Goal: Information Seeking & Learning: Find specific fact

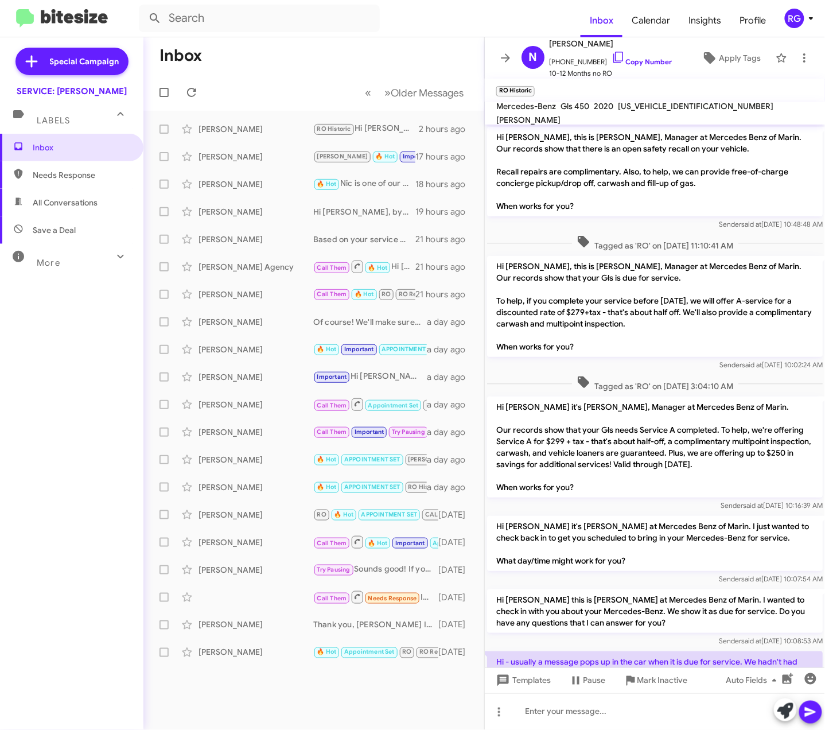
scroll to position [120, 0]
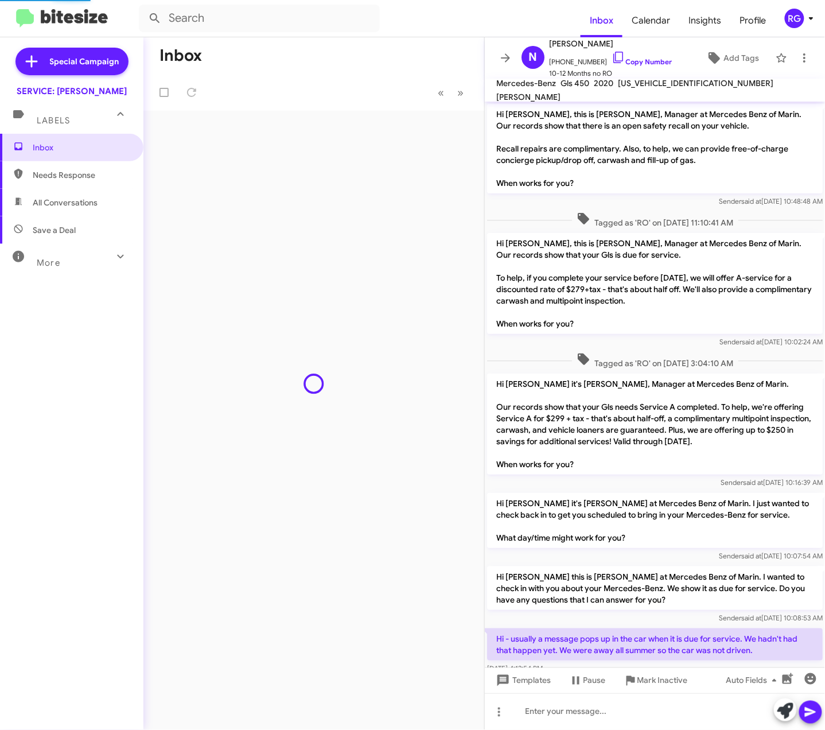
scroll to position [75, 0]
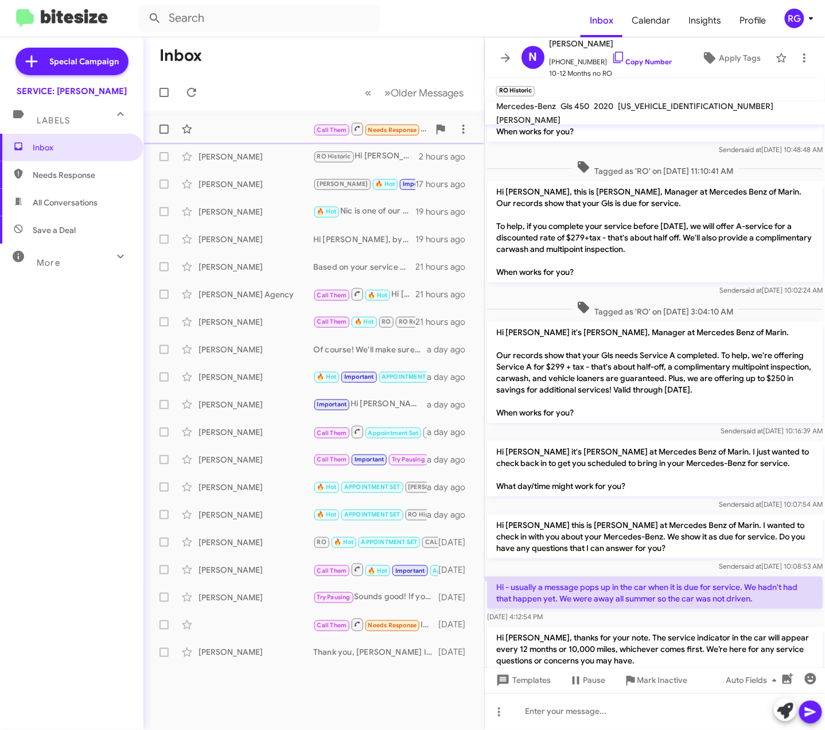
click at [285, 120] on div "Call Them Needs Response Inbound Call an hour ago" at bounding box center [314, 129] width 322 height 23
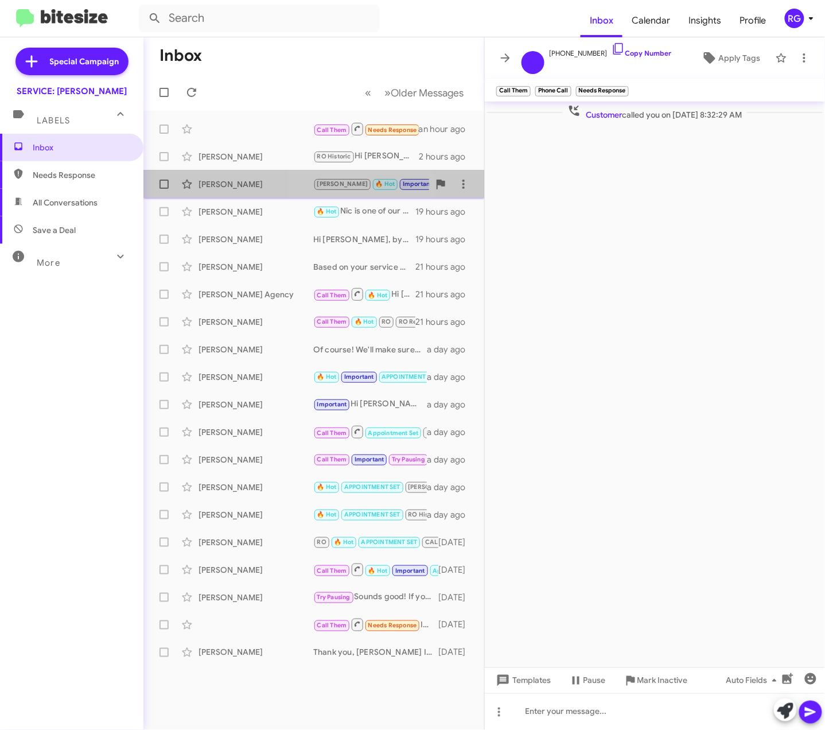
click at [365, 172] on span "Sarah Aghassi JUDITH 🔥 Hot Important Appointment Set Needs Response Hi, it's pa…" at bounding box center [313, 184] width 341 height 28
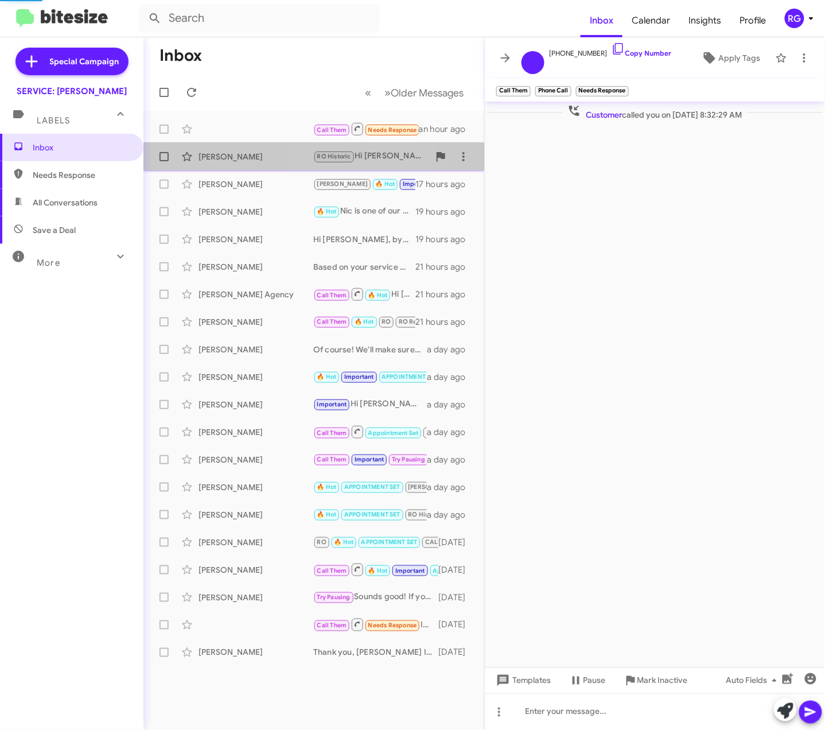
click at [365, 161] on div "RO Historic Hi Nicole, thanks for your note. The service indicator in the car w…" at bounding box center [371, 156] width 116 height 13
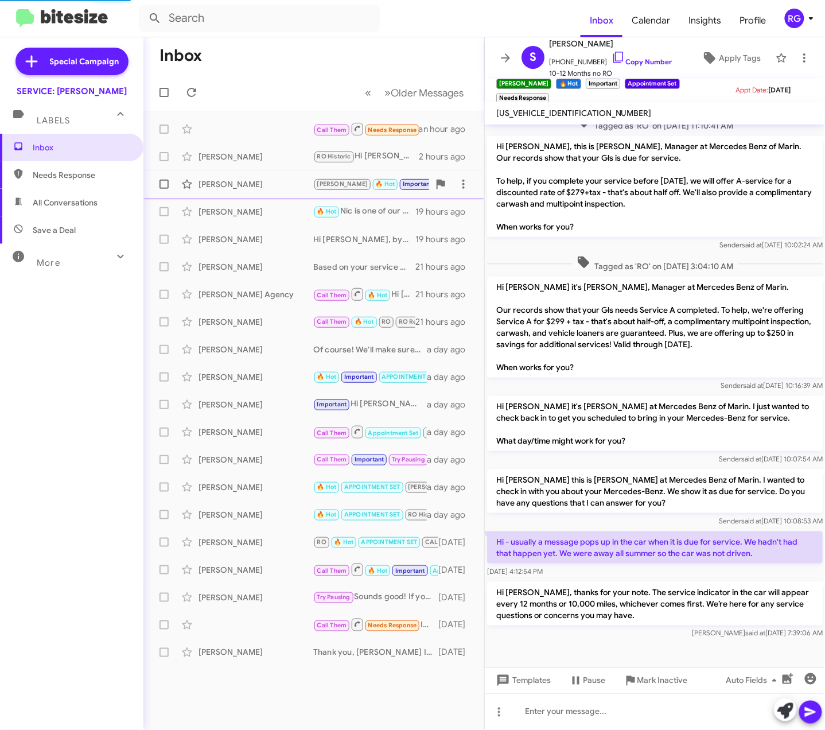
scroll to position [120, 0]
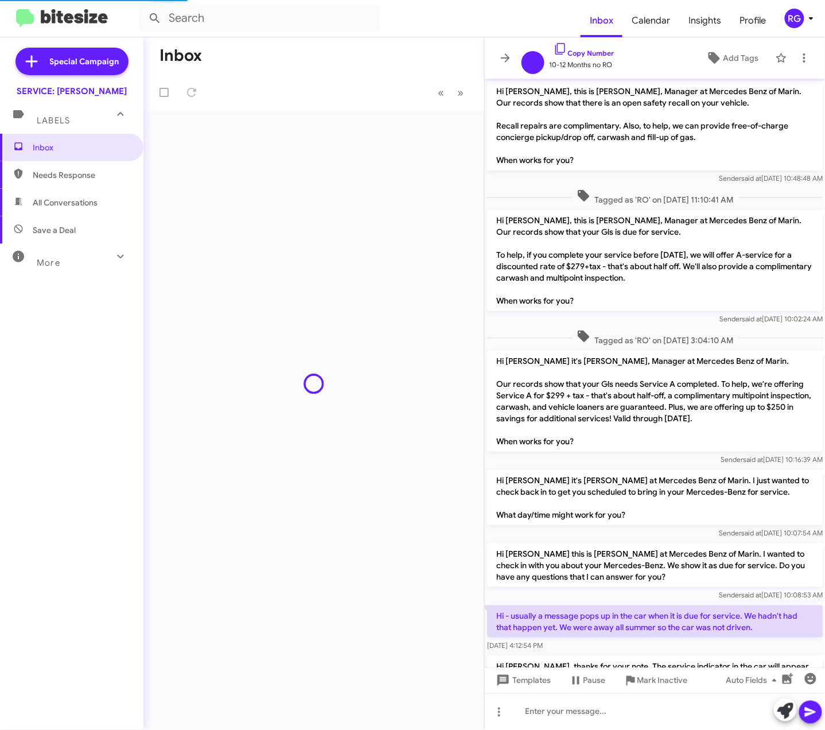
scroll to position [75, 0]
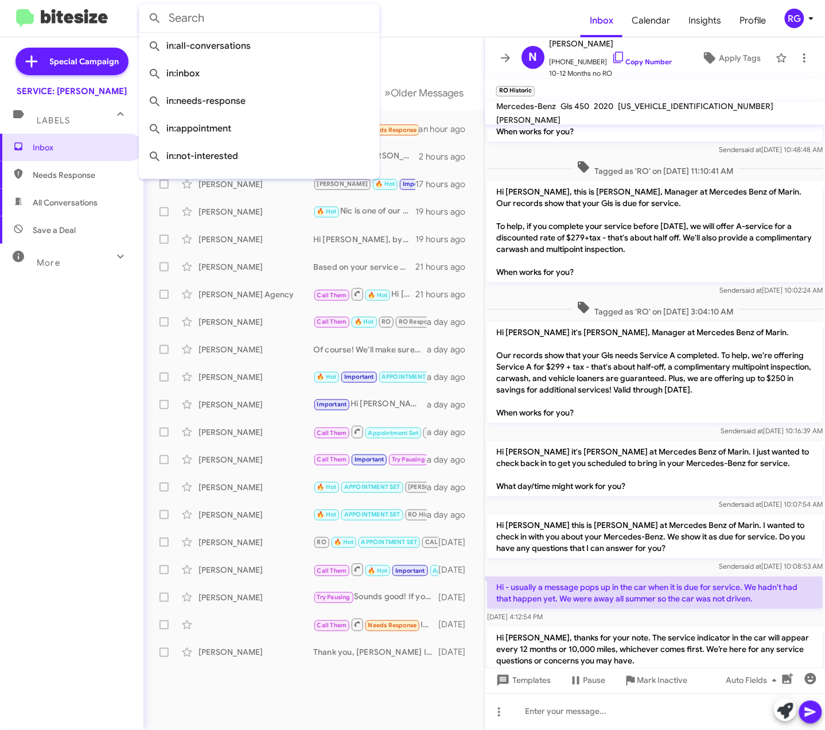
click at [228, 25] on input "text" at bounding box center [259, 19] width 241 height 28
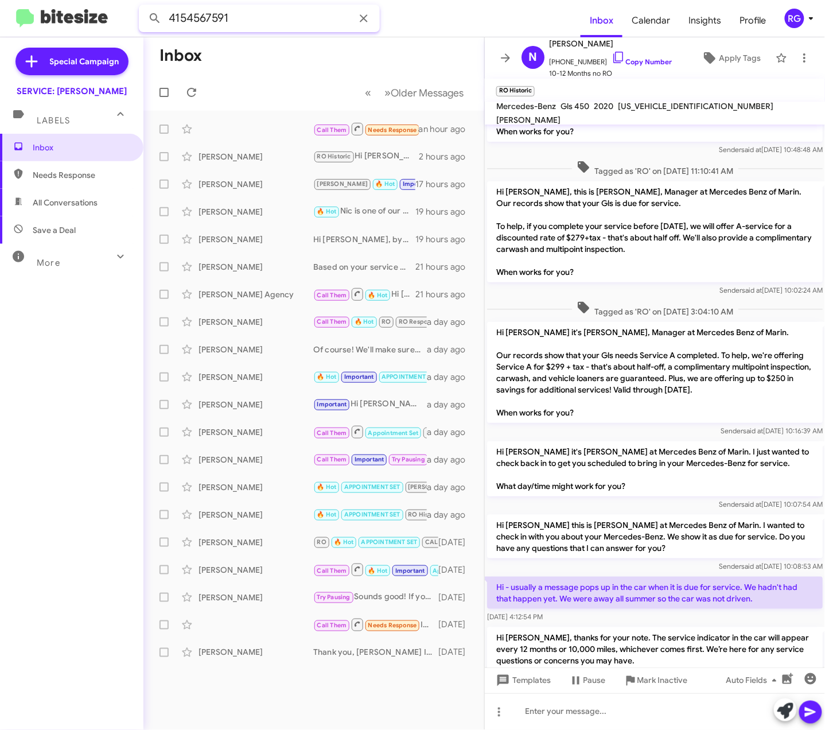
click at [143, 7] on button at bounding box center [154, 18] width 23 height 23
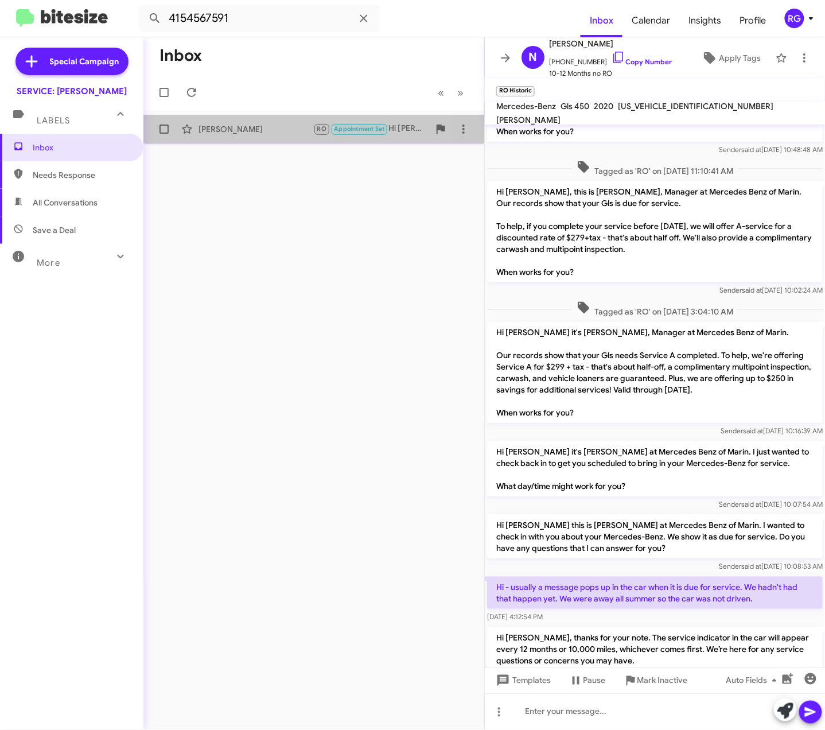
click at [250, 118] on div "Anthonys Craft RO Appointment Set Hi Azar it's Omar Ibrahimi, Manager at Merced…" at bounding box center [314, 129] width 322 height 23
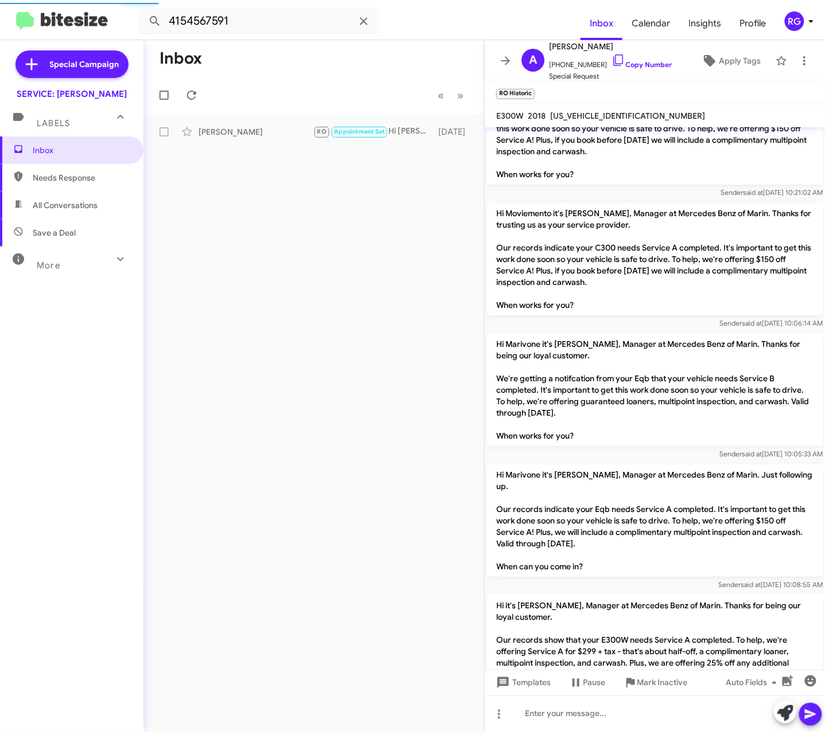
scroll to position [1144, 0]
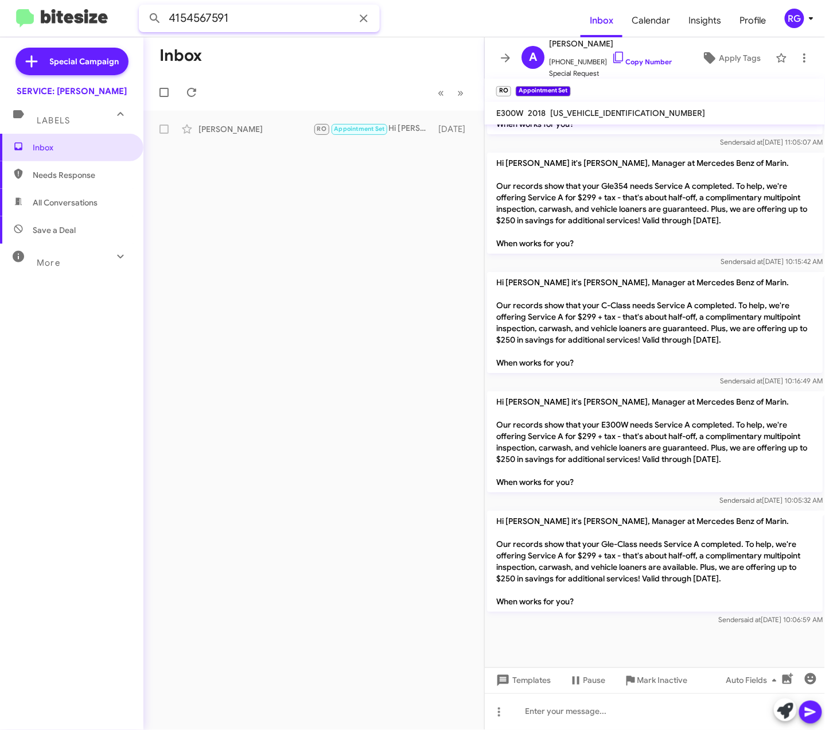
drag, startPoint x: 219, startPoint y: 18, endPoint x: 80, endPoint y: 46, distance: 141.5
click at [80, 41] on div "4154567591 Inbox Calendar Insights Profile RG Special Campaign SERVICE: Mercede…" at bounding box center [412, 365] width 825 height 730
drag, startPoint x: 80, startPoint y: 46, endPoint x: 179, endPoint y: 23, distance: 101.3
drag, startPoint x: 179, startPoint y: 23, endPoint x: 281, endPoint y: 15, distance: 102.4
click at [281, 15] on input "4154567591" at bounding box center [259, 19] width 241 height 28
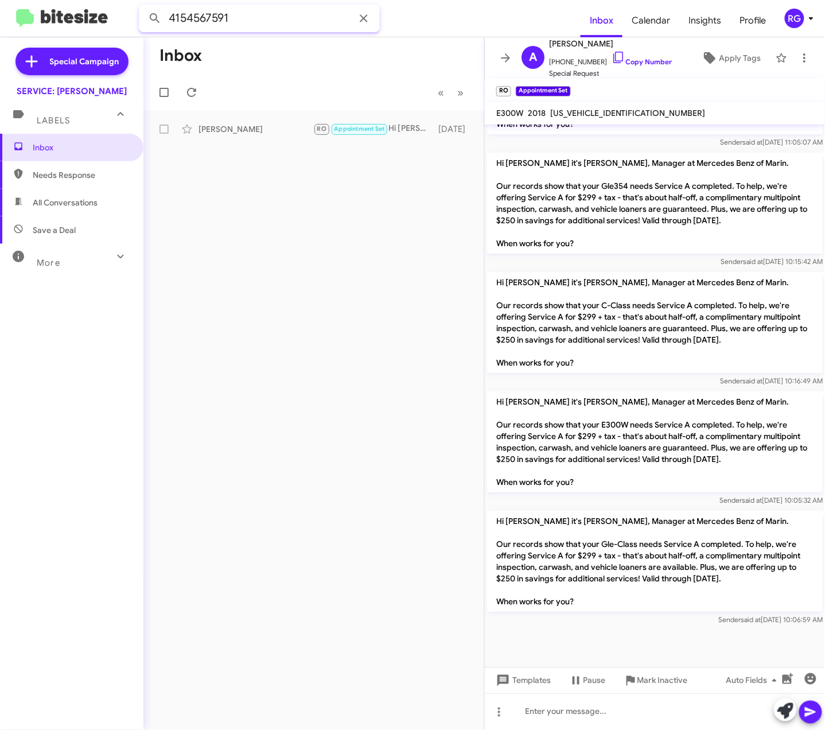
drag, startPoint x: 278, startPoint y: 14, endPoint x: 116, endPoint y: 16, distance: 162.4
click at [116, 16] on mat-toolbar "4154567591 Inbox Calendar Insights Profile RG" at bounding box center [412, 18] width 825 height 37
paste input "[US_VEHICLE_IDENTIFICATION_NUMBER]"
type input "[US_VEHICLE_IDENTIFICATION_NUMBER]"
click at [143, 7] on button at bounding box center [154, 18] width 23 height 23
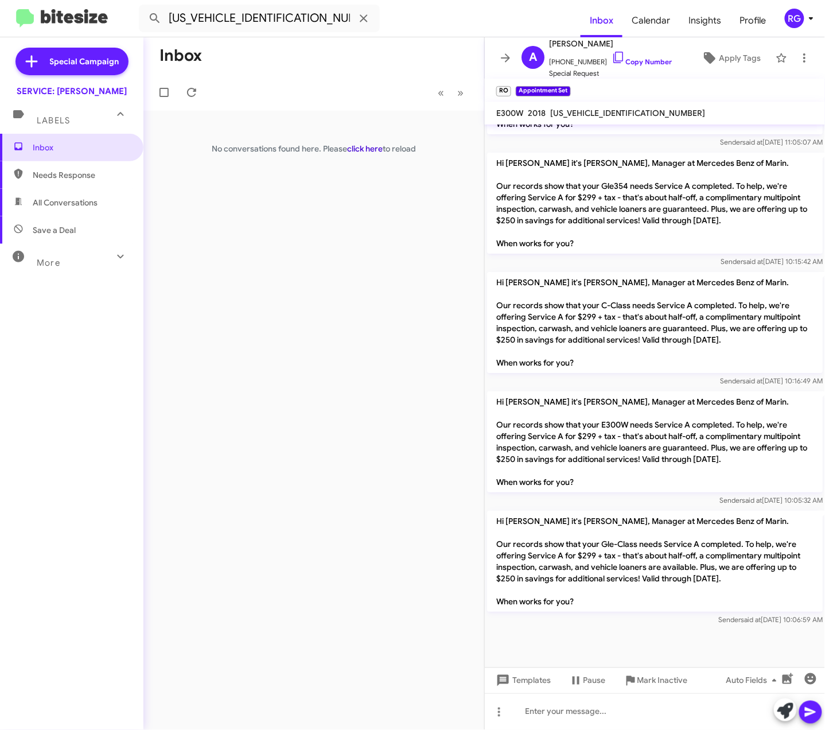
click at [371, 147] on link "click here" at bounding box center [365, 148] width 36 height 10
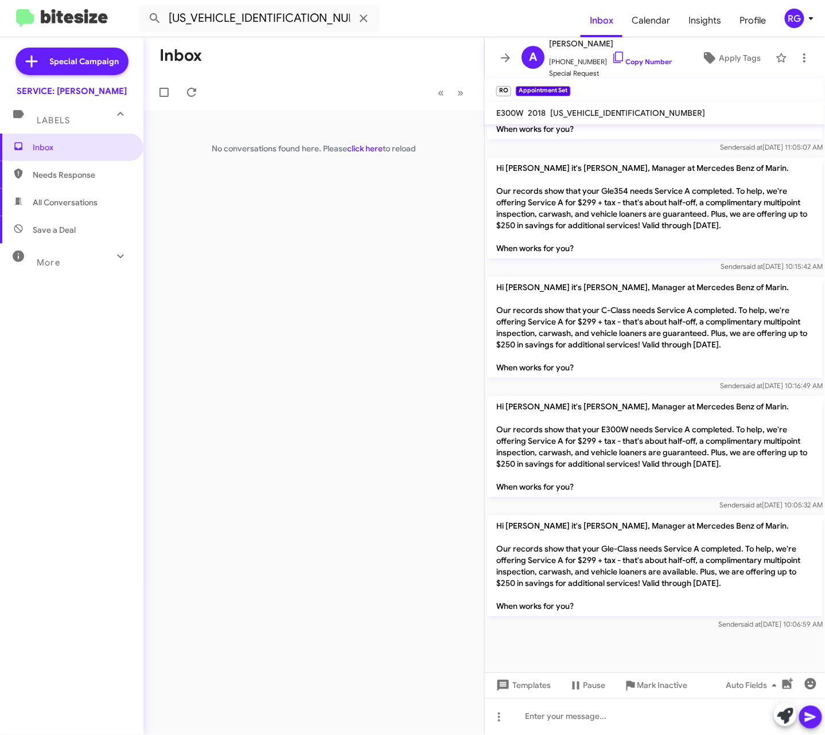
scroll to position [1139, 0]
click at [298, 14] on input "[US_VEHICLE_IDENTIFICATION_NUMBER]" at bounding box center [259, 19] width 241 height 28
drag, startPoint x: 298, startPoint y: 15, endPoint x: -163, endPoint y: 14, distance: 461.3
click at [0, 14] on html "WDDWJ4JB6HF341075 Inbox Calendar Insights Profile RG Special Campaign SERVICE: …" at bounding box center [412, 367] width 825 height 735
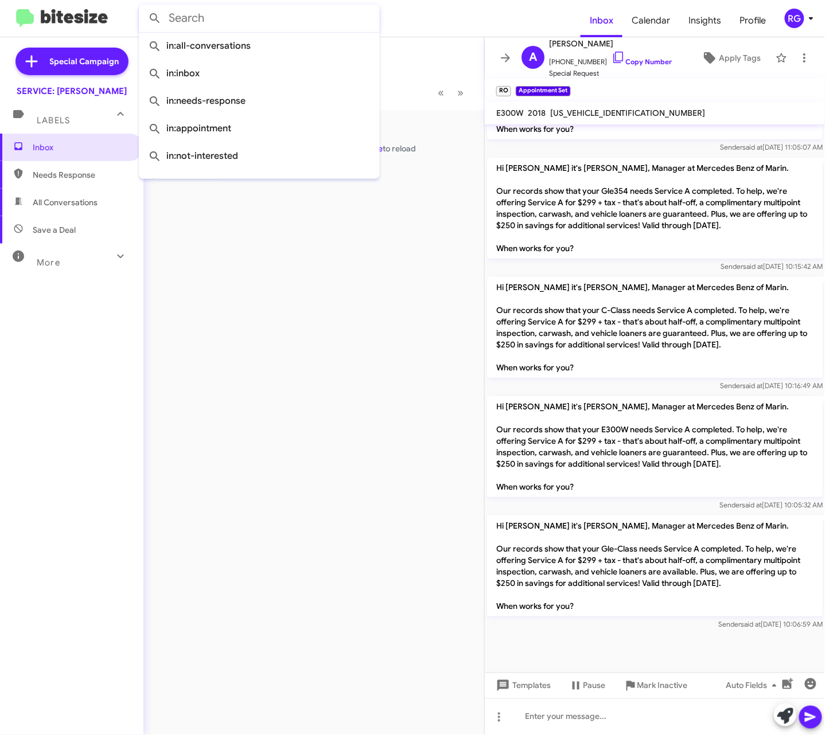
click at [283, 285] on div "Inbox « Previous » Next No conversations found here. Please click here to reload" at bounding box center [313, 386] width 341 height 698
click at [239, 10] on input "text" at bounding box center [259, 19] width 241 height 28
click at [317, 25] on input "text" at bounding box center [259, 19] width 241 height 28
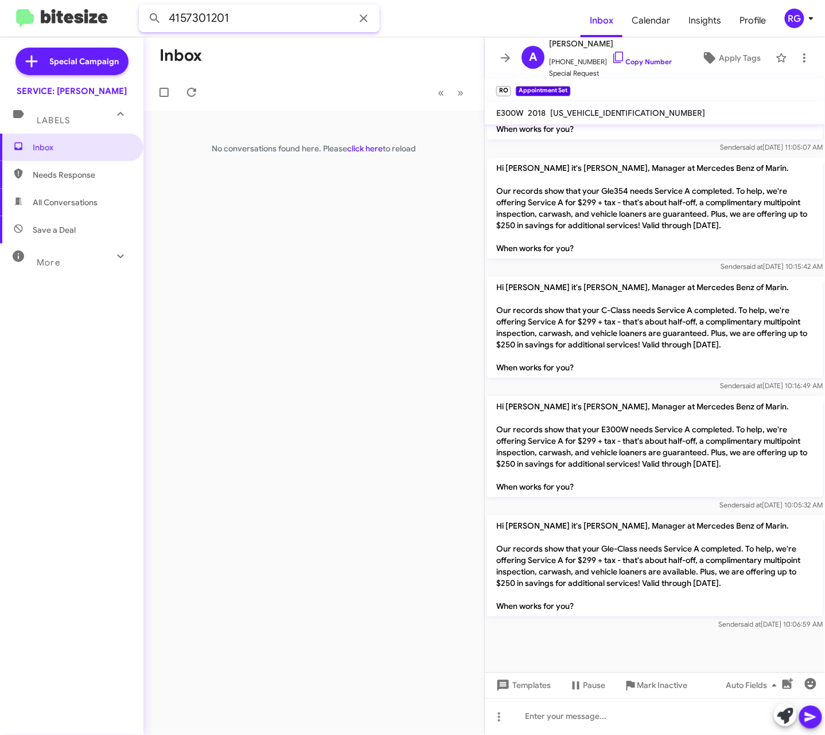
type input "4157301201"
click at [143, 7] on button at bounding box center [154, 18] width 23 height 23
click at [329, 119] on div "Johann Koehne 🔥 Hot Appointment Set RO Historic RO Responded Historic Needs Res…" at bounding box center [314, 129] width 322 height 23
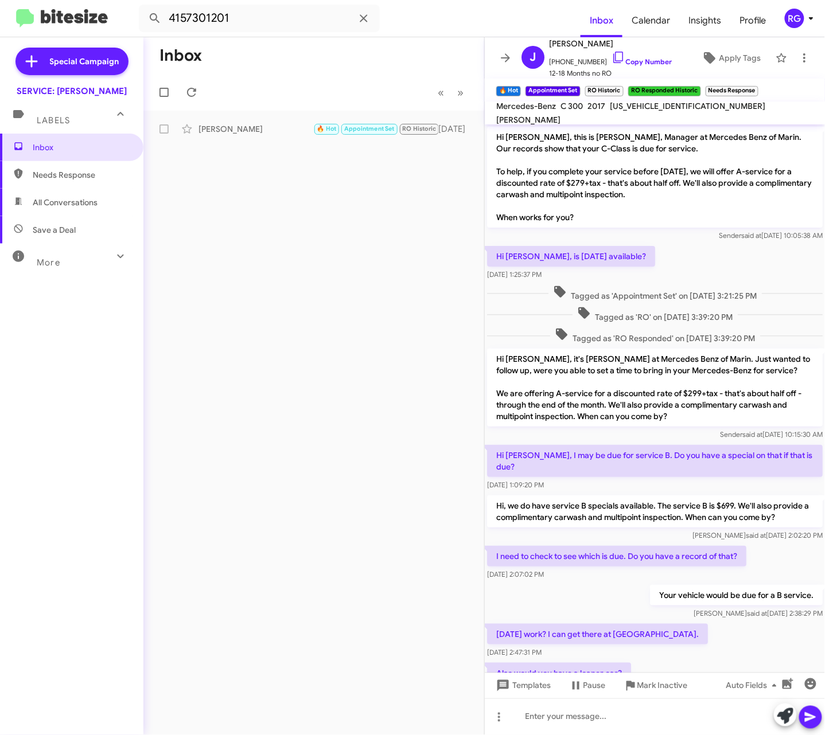
click at [638, 108] on span "[US_VEHICLE_IDENTIFICATION_NUMBER]" at bounding box center [687, 106] width 155 height 10
click at [638, 111] on span "[US_VEHICLE_IDENTIFICATION_NUMBER]" at bounding box center [687, 106] width 155 height 10
click at [641, 120] on mat-toolbar "Mercedes-Benz C 300 2017 WDDWJ4JB6HF341075 MICK PALERMO" at bounding box center [655, 113] width 340 height 23
click at [646, 111] on span "[US_VEHICLE_IDENTIFICATION_NUMBER]" at bounding box center [687, 106] width 155 height 10
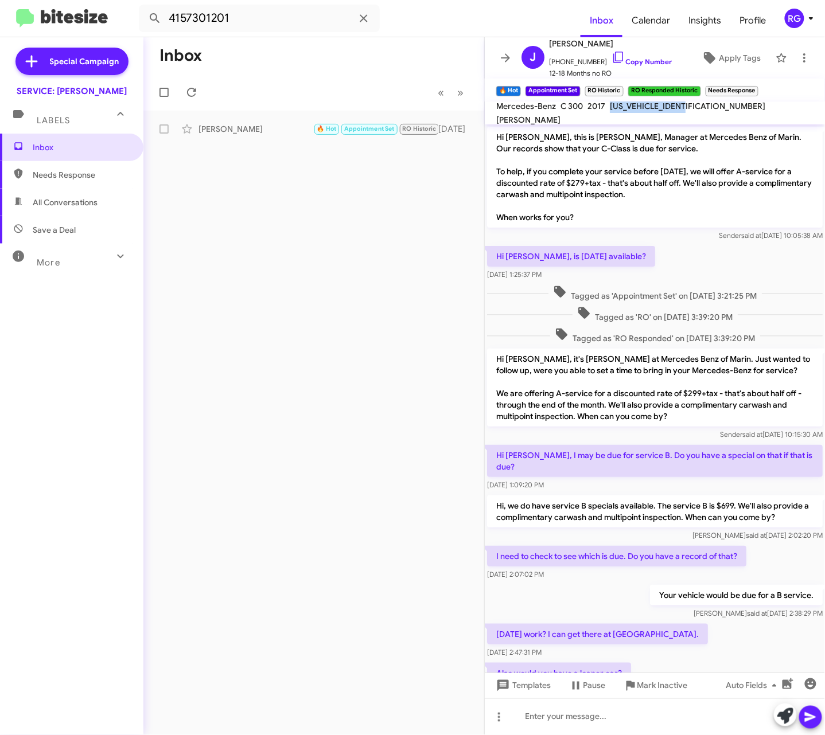
copy span "[US_VEHICLE_IDENTIFICATION_NUMBER]"
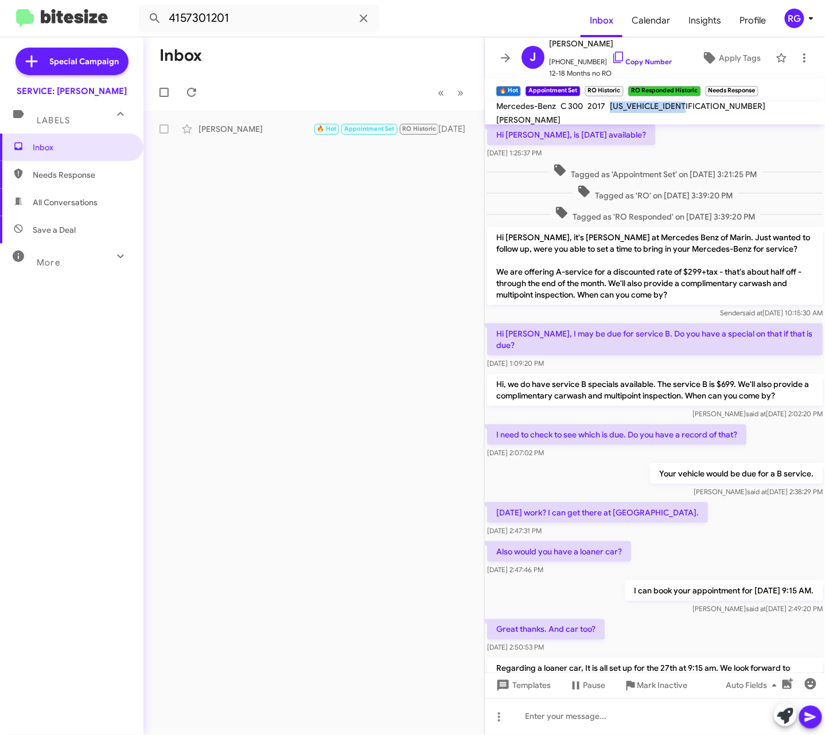
scroll to position [229, 0]
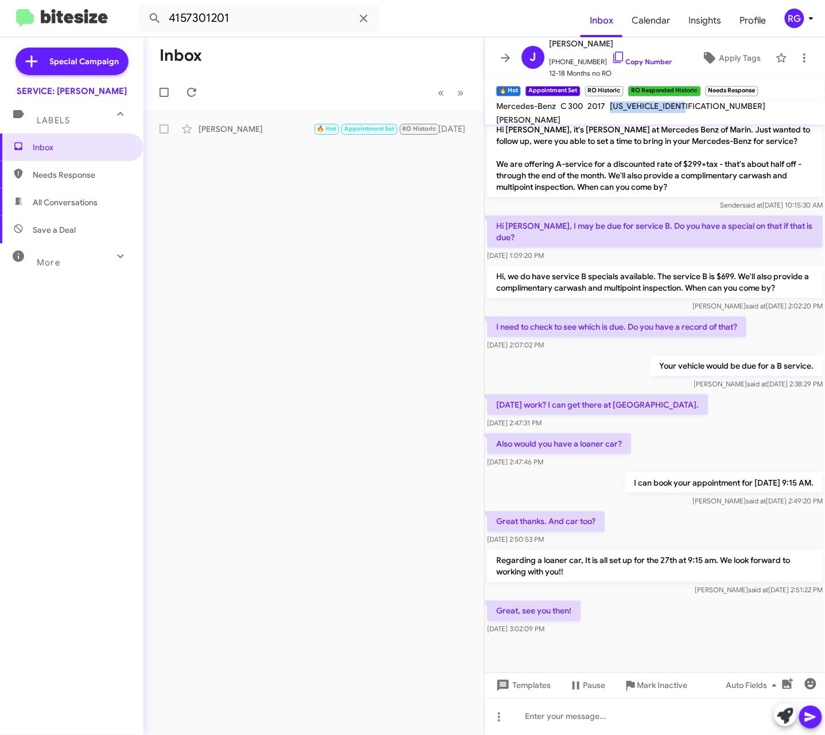
click at [104, 19] on img at bounding box center [62, 18] width 92 height 19
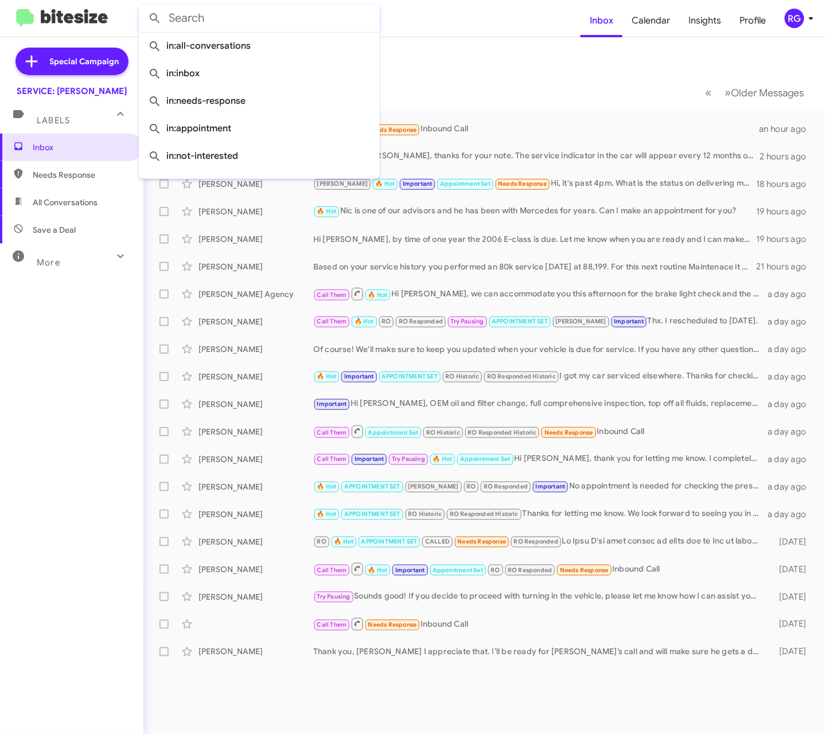
click at [239, 24] on input "text" at bounding box center [259, 19] width 241 height 28
paste input "[US_VEHICLE_IDENTIFICATION_NUMBER]"
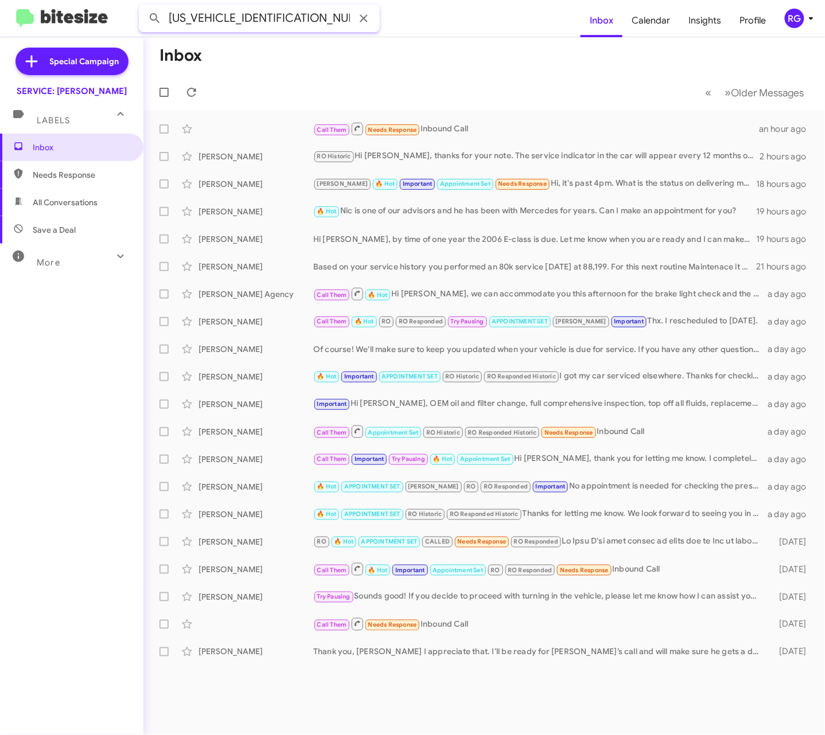
type input "[US_VEHICLE_IDENTIFICATION_NUMBER]"
click at [143, 7] on button at bounding box center [154, 18] width 23 height 23
